Goal: Transaction & Acquisition: Subscribe to service/newsletter

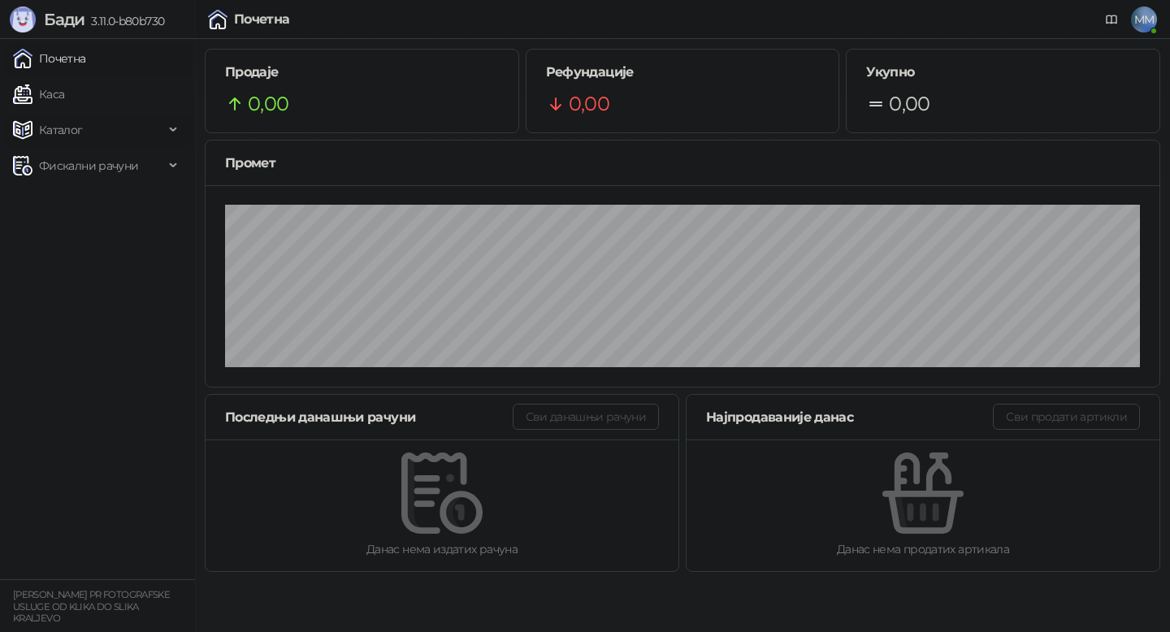
click at [108, 130] on span "Каталог" at bounding box center [88, 130] width 151 height 32
click at [71, 226] on link "Артикли" at bounding box center [56, 237] width 75 height 32
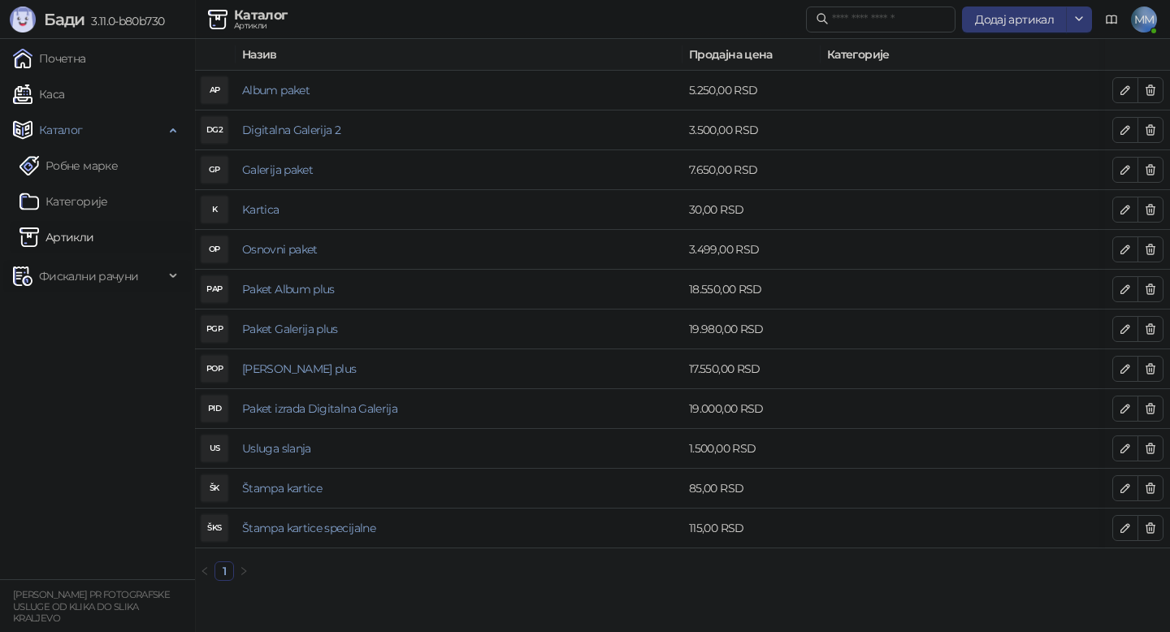
click at [83, 288] on span "Фискални рачуни" at bounding box center [88, 276] width 99 height 32
click at [83, 315] on link "Издати рачуни" at bounding box center [73, 312] width 109 height 32
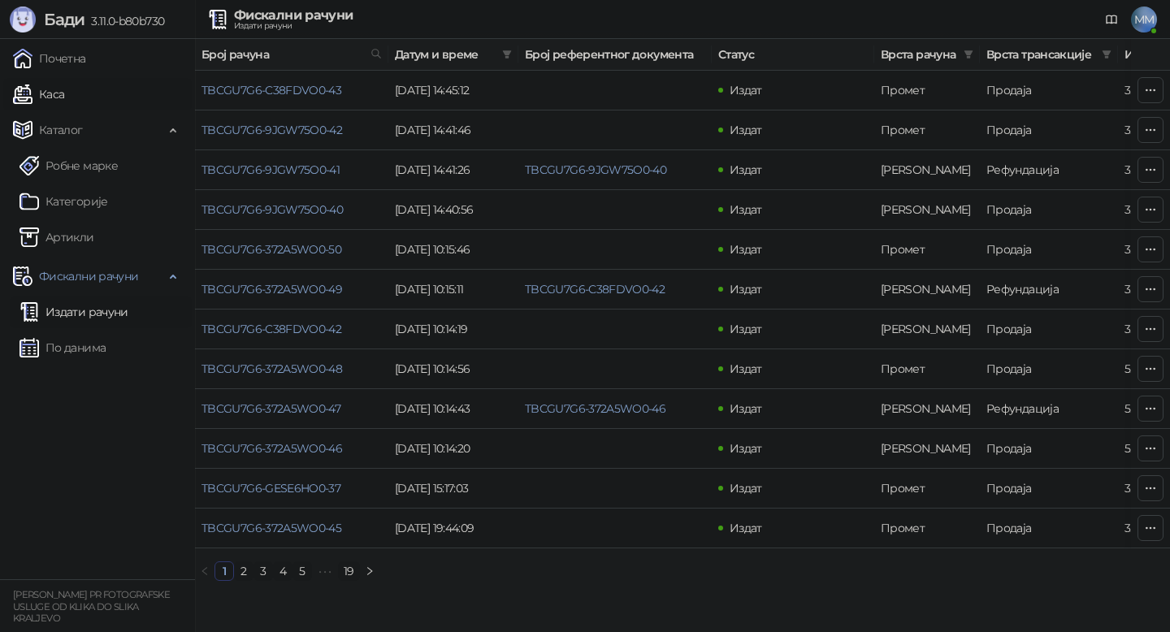
click at [47, 92] on link "Каса" at bounding box center [38, 94] width 51 height 32
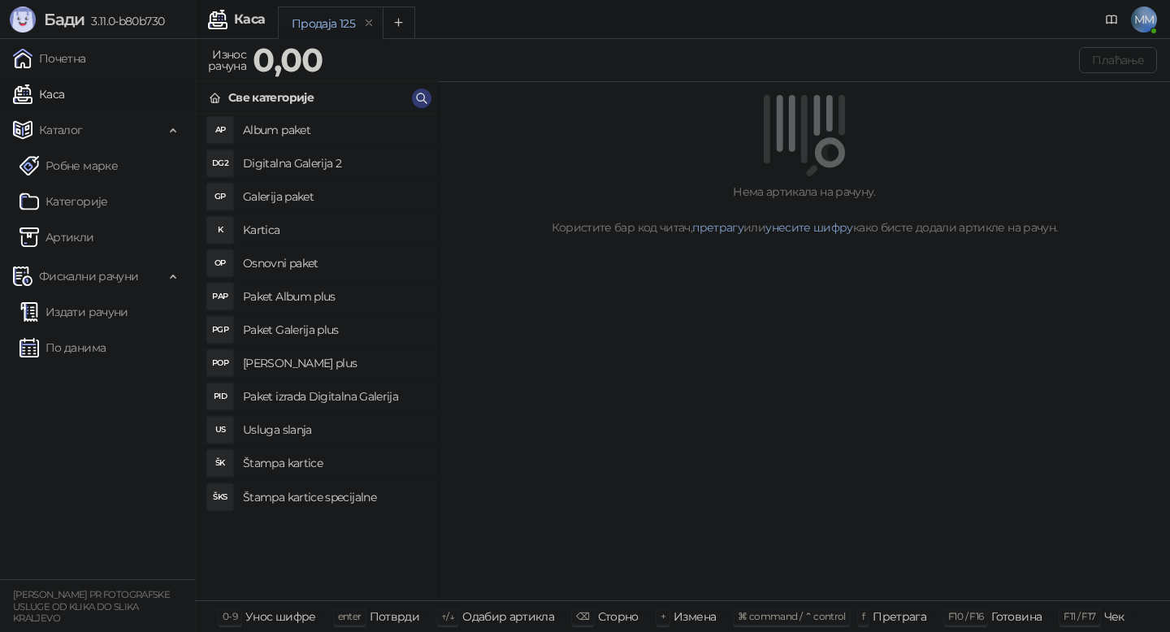
click at [301, 258] on h4 "Osnovni paket" at bounding box center [334, 263] width 182 height 26
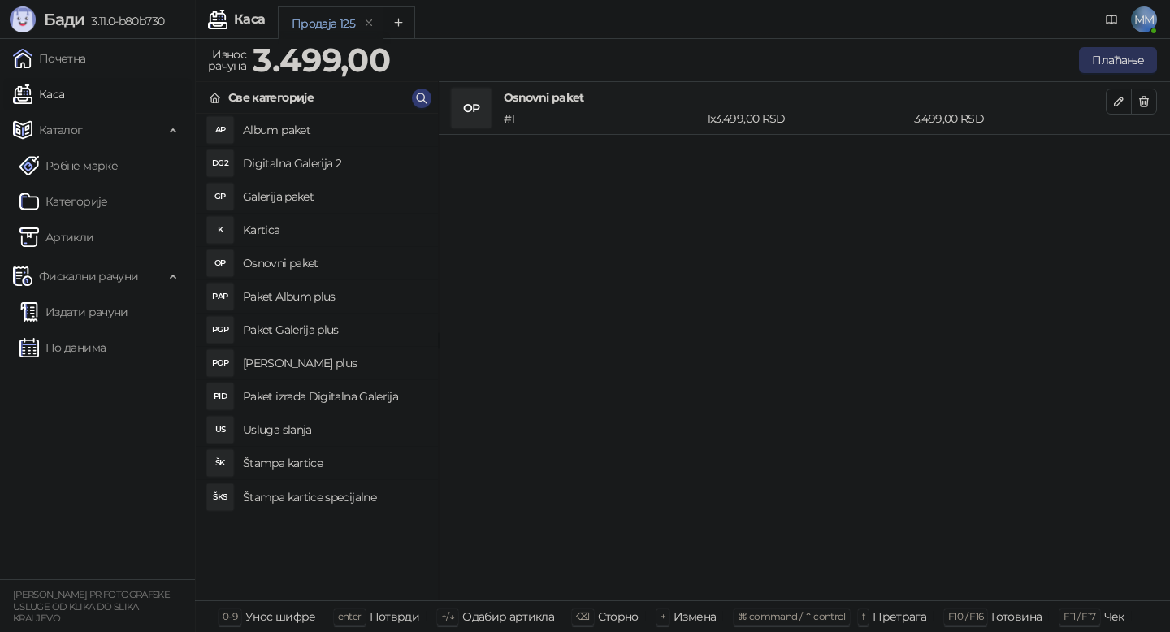
click at [1113, 59] on button "Плаћање" at bounding box center [1118, 60] width 78 height 26
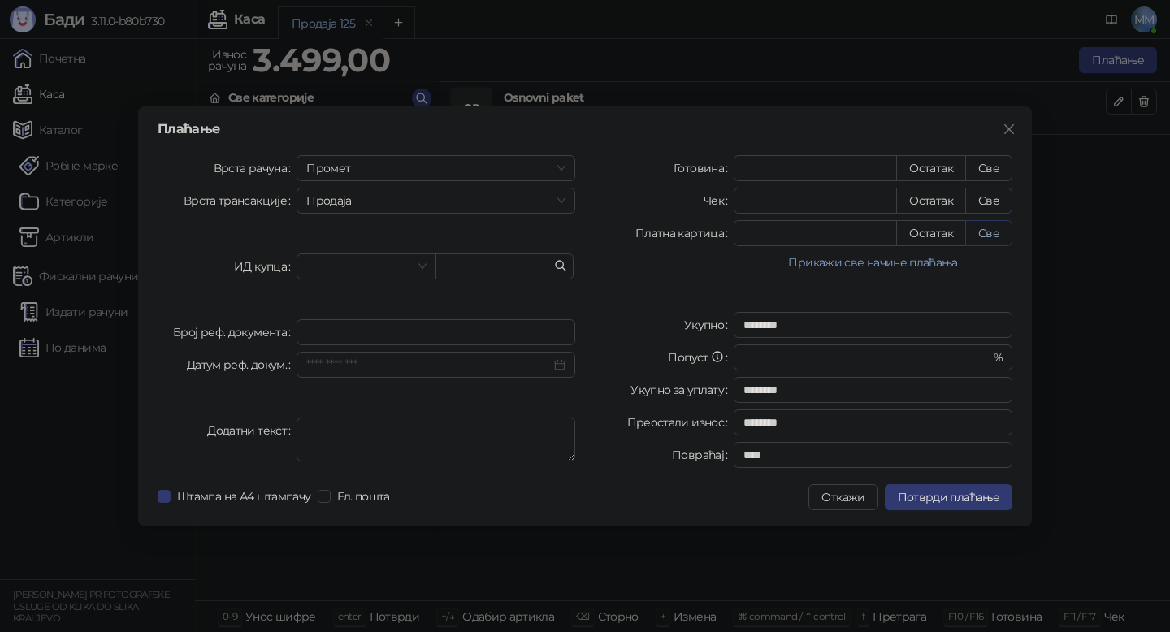
click at [989, 229] on button "Све" at bounding box center [988, 233] width 47 height 26
type input "****"
click at [335, 497] on span "Ел. пошта" at bounding box center [364, 496] width 66 height 18
click at [955, 498] on span "Потврди плаћање" at bounding box center [948, 497] width 102 height 15
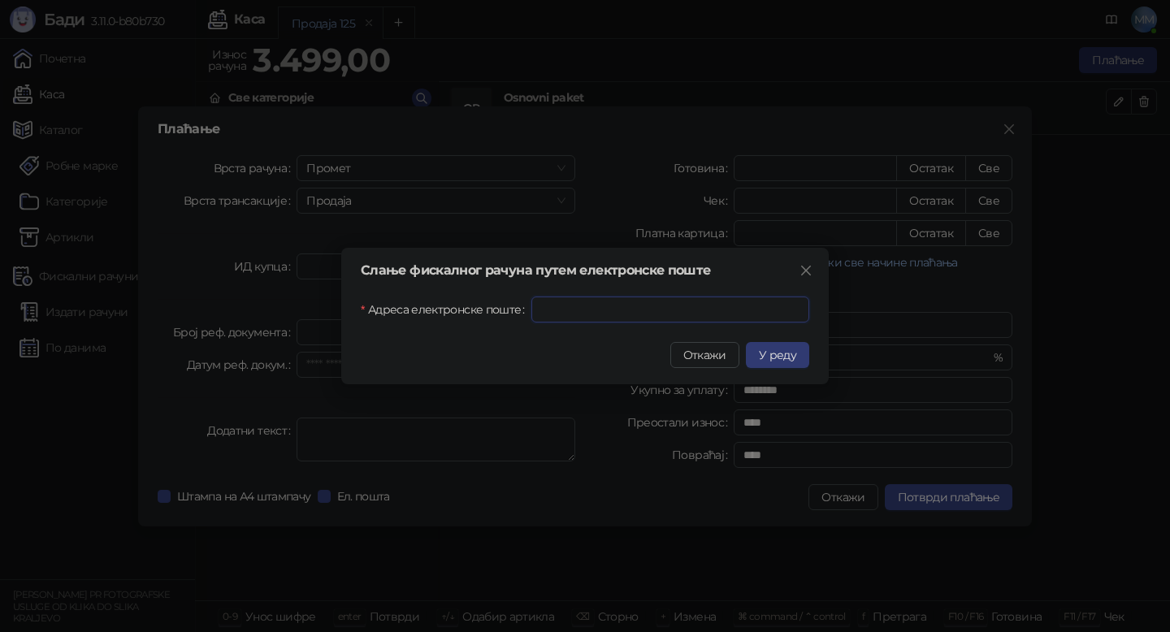
click at [679, 307] on input "Адреса електронске поште" at bounding box center [670, 309] width 278 height 26
paste input "**********"
type input "**********"
click at [774, 352] on span "У реду" at bounding box center [777, 355] width 37 height 15
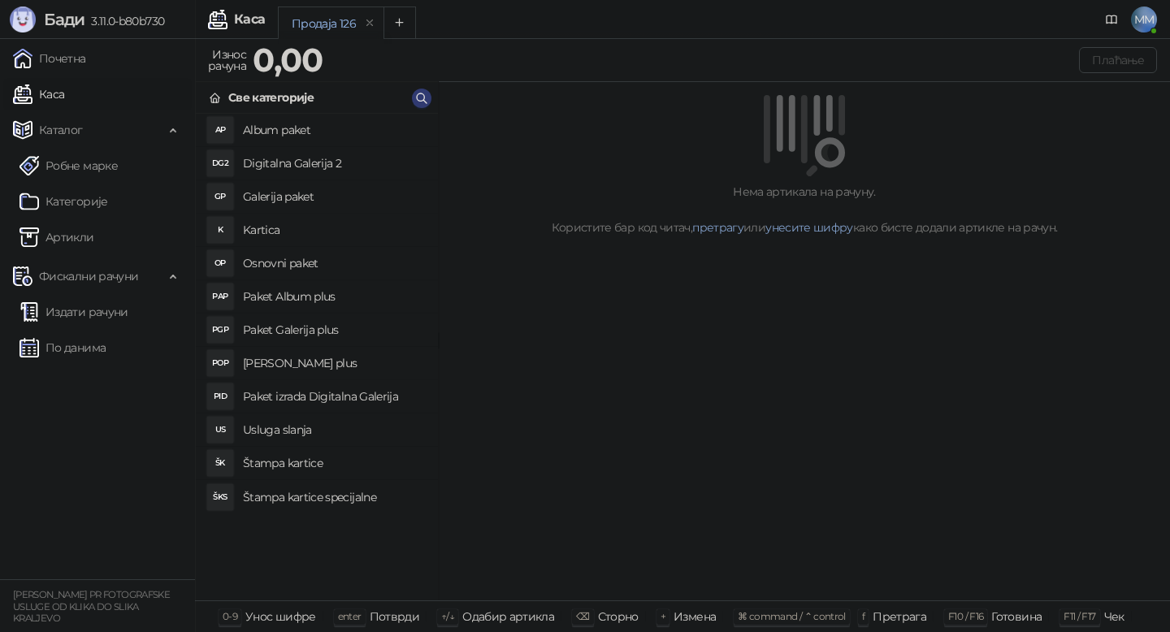
click at [1169, 494] on div "Нема артикала на рачуну. Користите бар код читач, претрагу или унесите шифру ка…" at bounding box center [804, 341] width 731 height 519
click at [32, 346] on img at bounding box center [28, 347] width 19 height 19
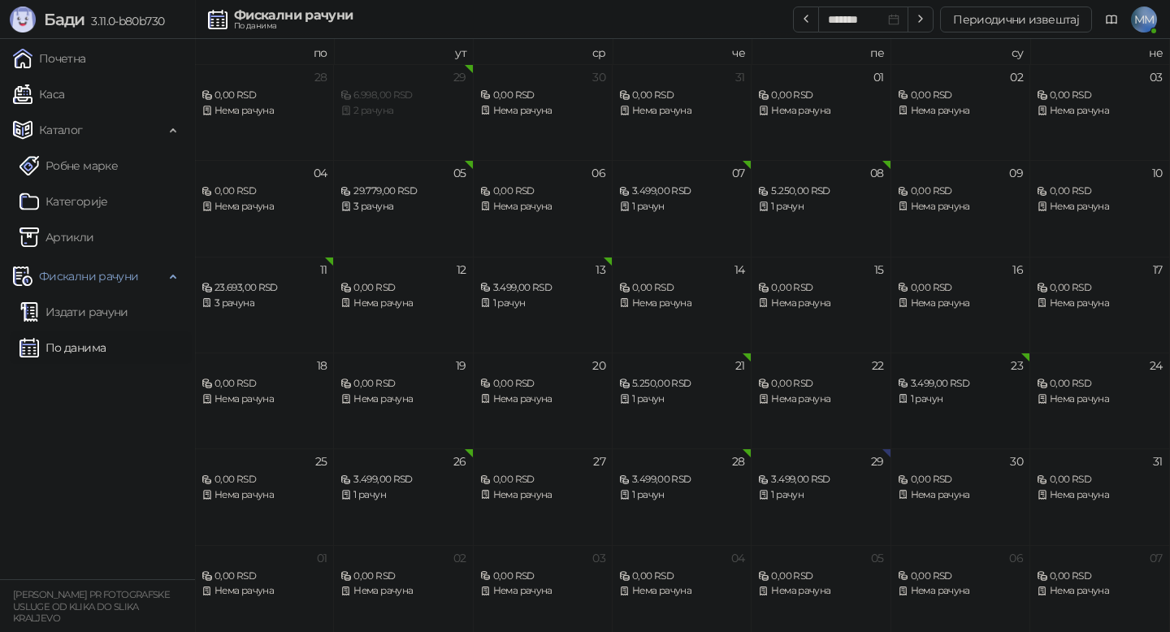
scroll to position [9, 0]
